Goal: Transaction & Acquisition: Purchase product/service

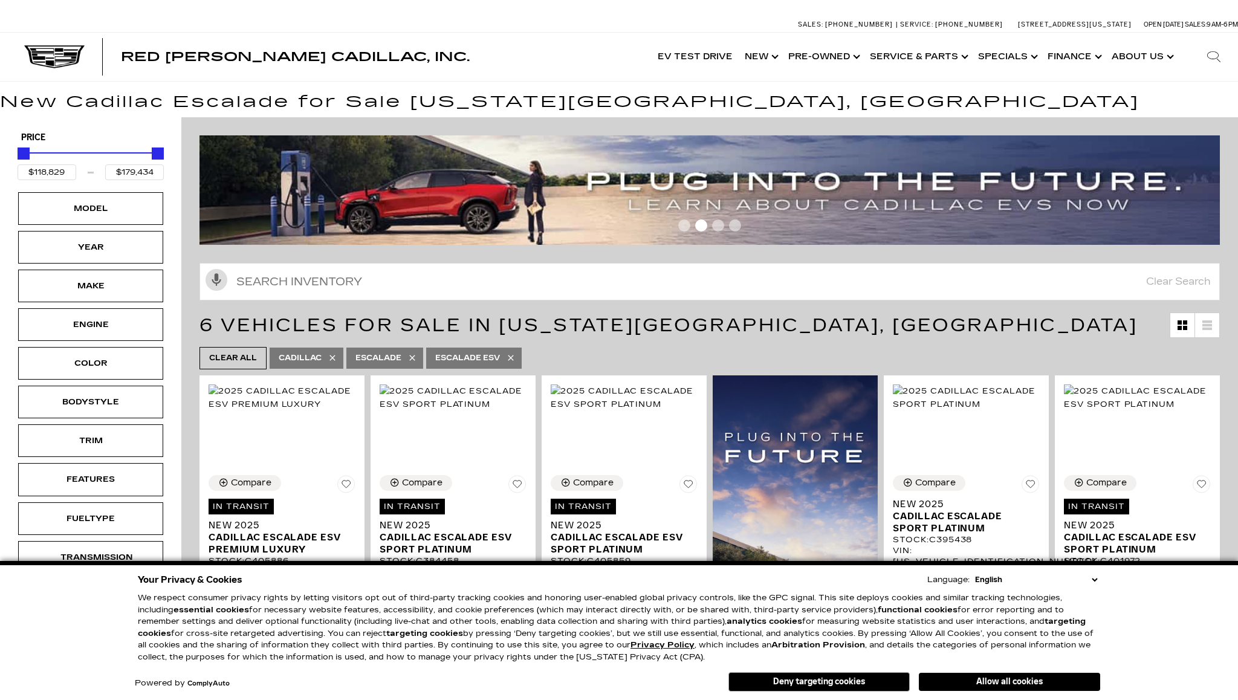
click at [774, 687] on button "Deny targeting cookies" at bounding box center [818, 681] width 181 height 19
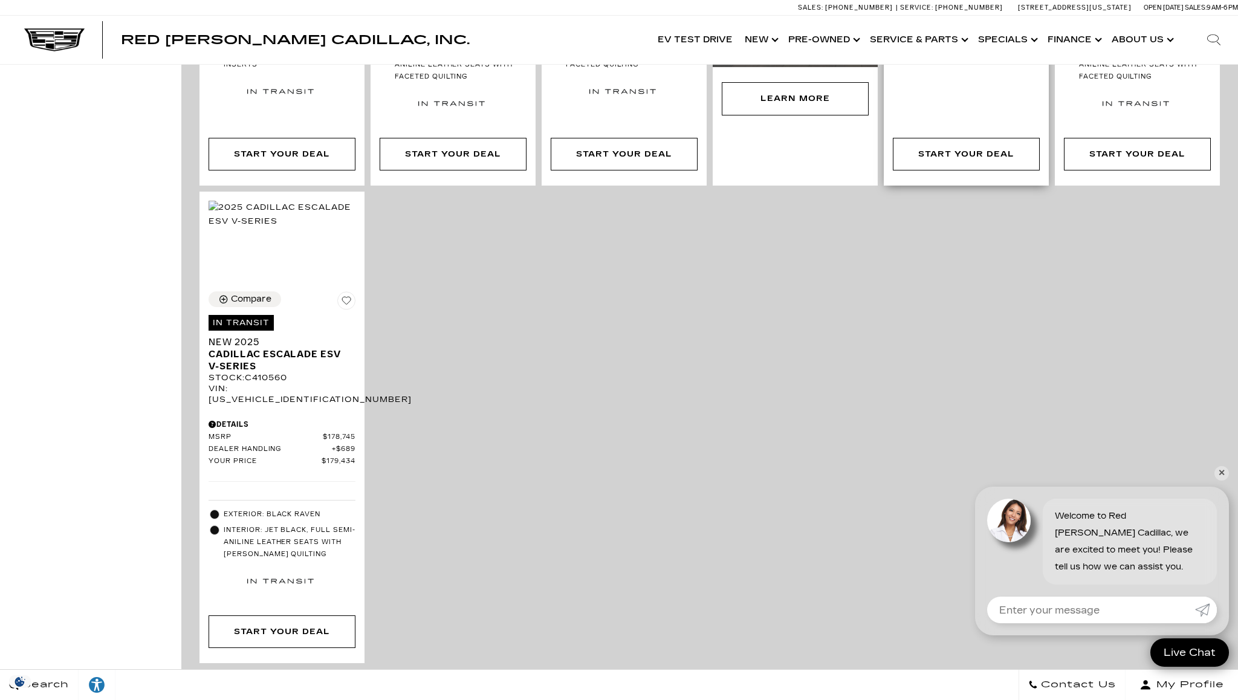
scroll to position [685, 0]
click at [255, 348] on span "Cadillac Escalade ESV V-Series" at bounding box center [278, 360] width 138 height 24
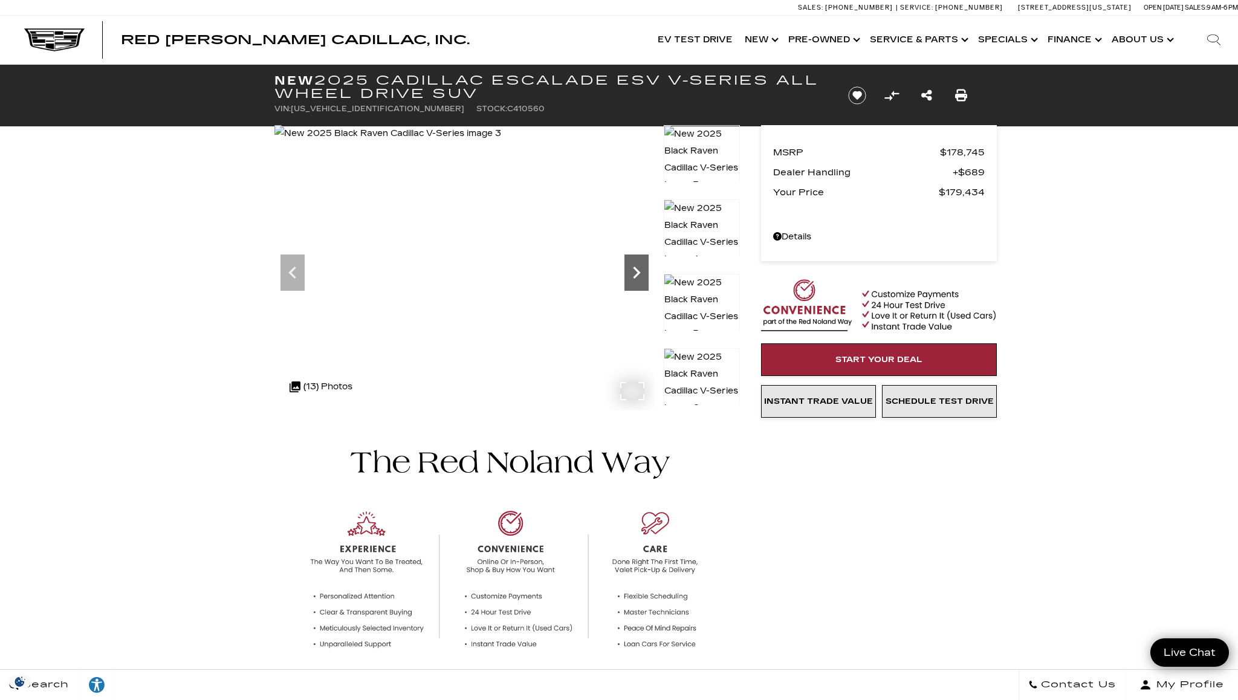
click at [648, 268] on icon "Next" at bounding box center [636, 273] width 24 height 24
click at [635, 269] on icon "Next" at bounding box center [636, 273] width 7 height 12
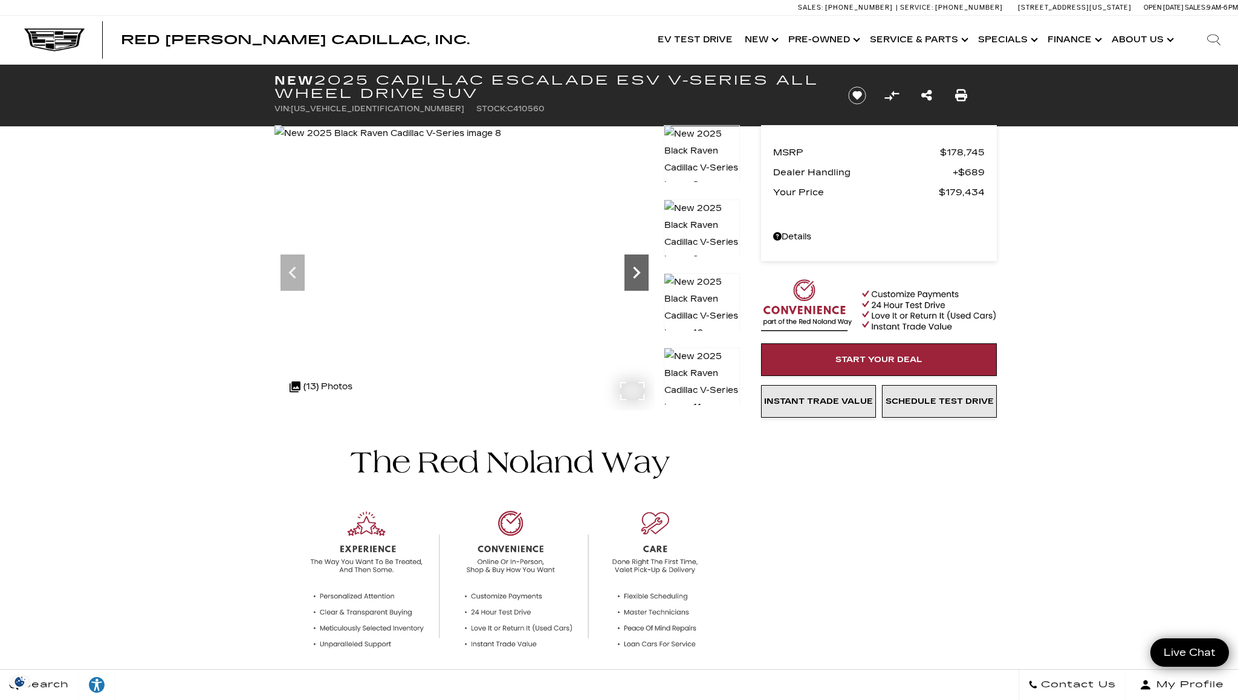
click at [635, 269] on icon "Next" at bounding box center [636, 273] width 7 height 12
click at [636, 267] on icon "Next" at bounding box center [636, 273] width 24 height 24
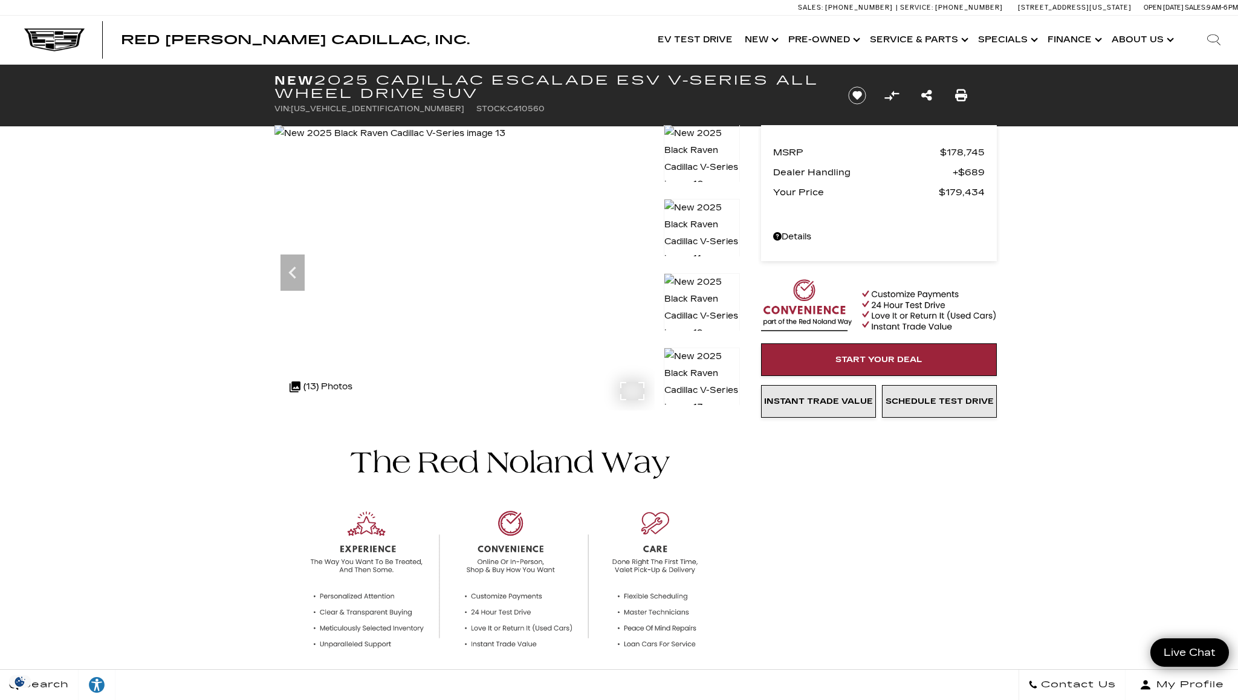
click at [505, 142] on img at bounding box center [389, 133] width 231 height 17
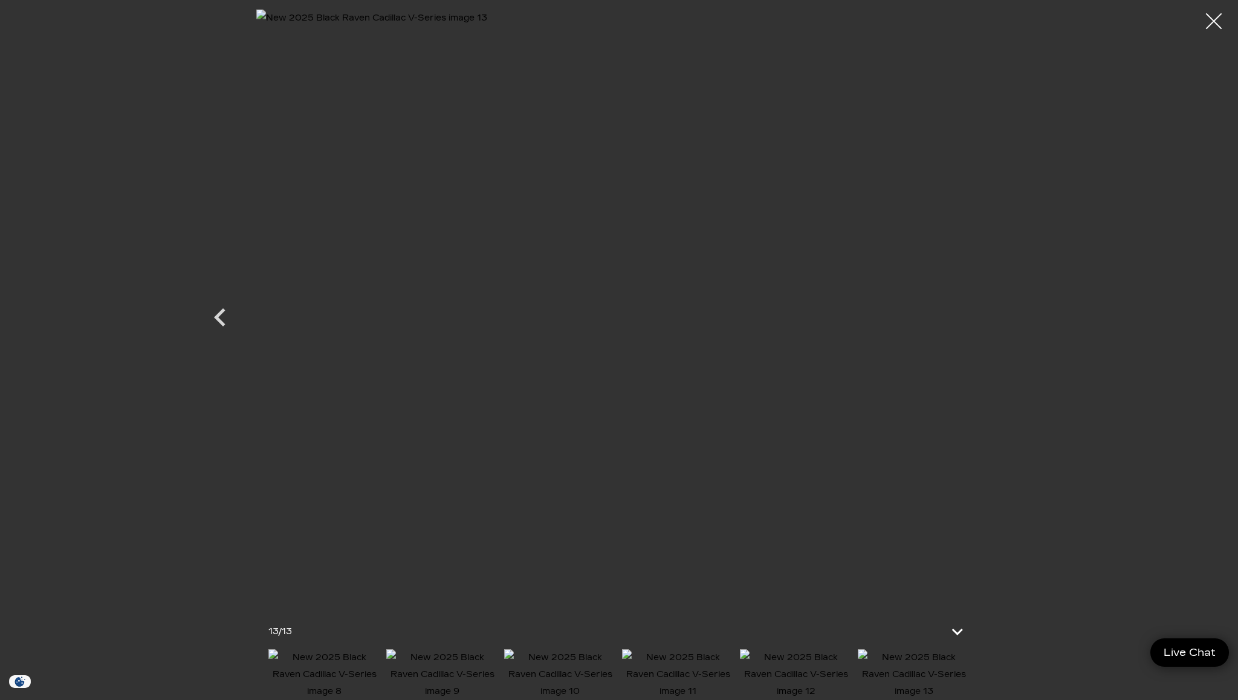
click at [1216, 21] on div at bounding box center [1214, 21] width 32 height 32
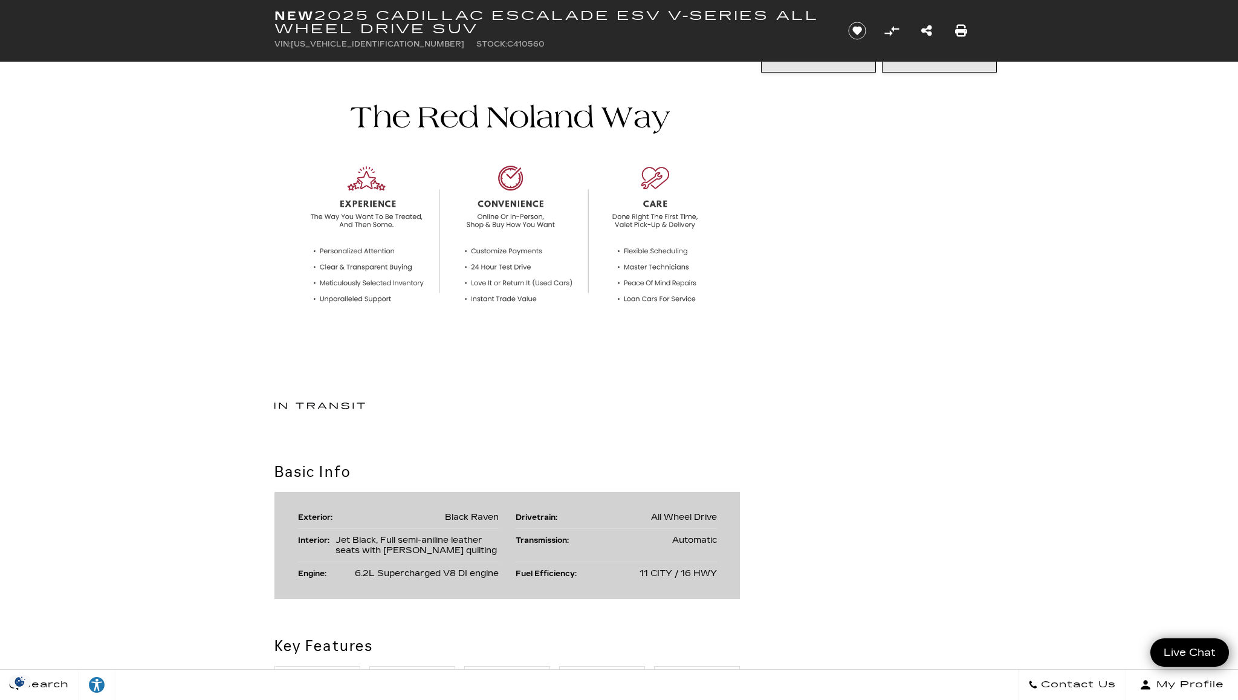
scroll to position [593, 0]
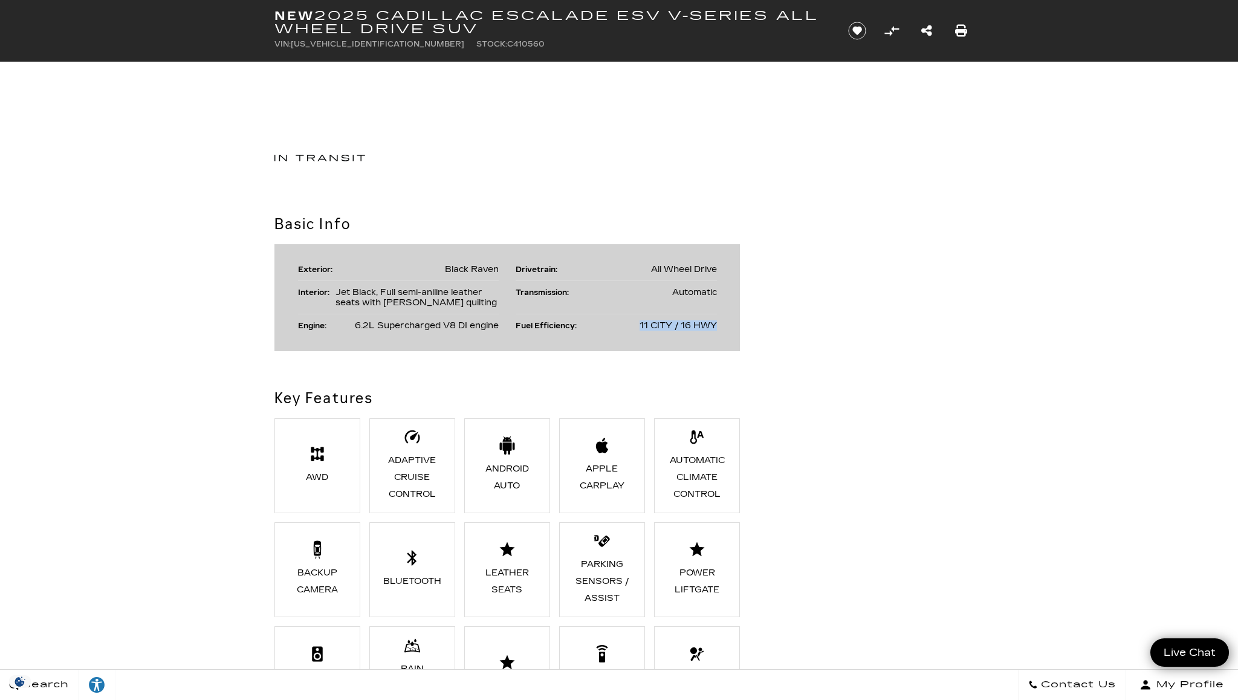
drag, startPoint x: 639, startPoint y: 322, endPoint x: 763, endPoint y: 327, distance: 124.6
click at [763, 327] on div "Basic Info Exterior: Black Raven Drivetrain: All Wheel Drive Interior: Jet Blac…" at bounding box center [618, 282] width 725 height 138
